Goal: Check status: Check status

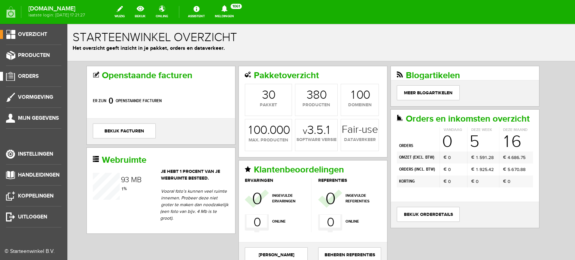
click at [29, 74] on span "Orders" at bounding box center [28, 76] width 21 height 6
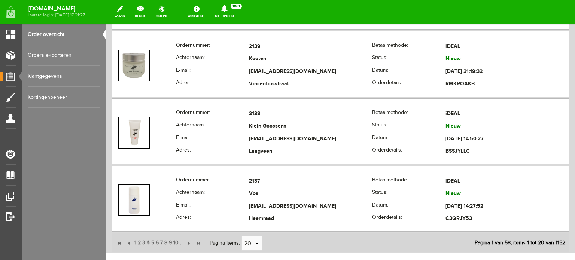
scroll to position [1465, 0]
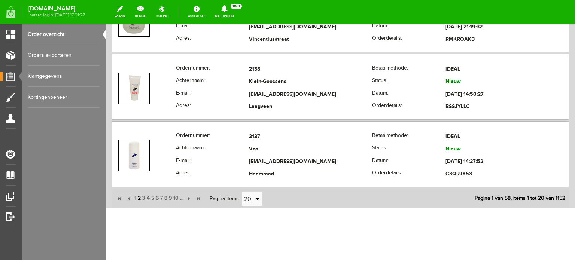
click at [139, 193] on span "2" at bounding box center [139, 198] width 4 height 15
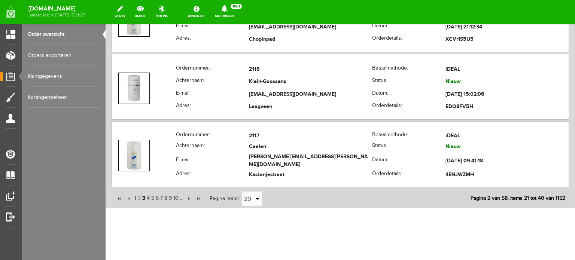
click at [142, 193] on span "3" at bounding box center [143, 198] width 4 height 15
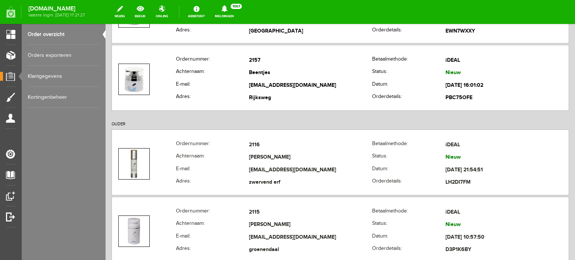
scroll to position [168, 0]
